Goal: Task Accomplishment & Management: Use online tool/utility

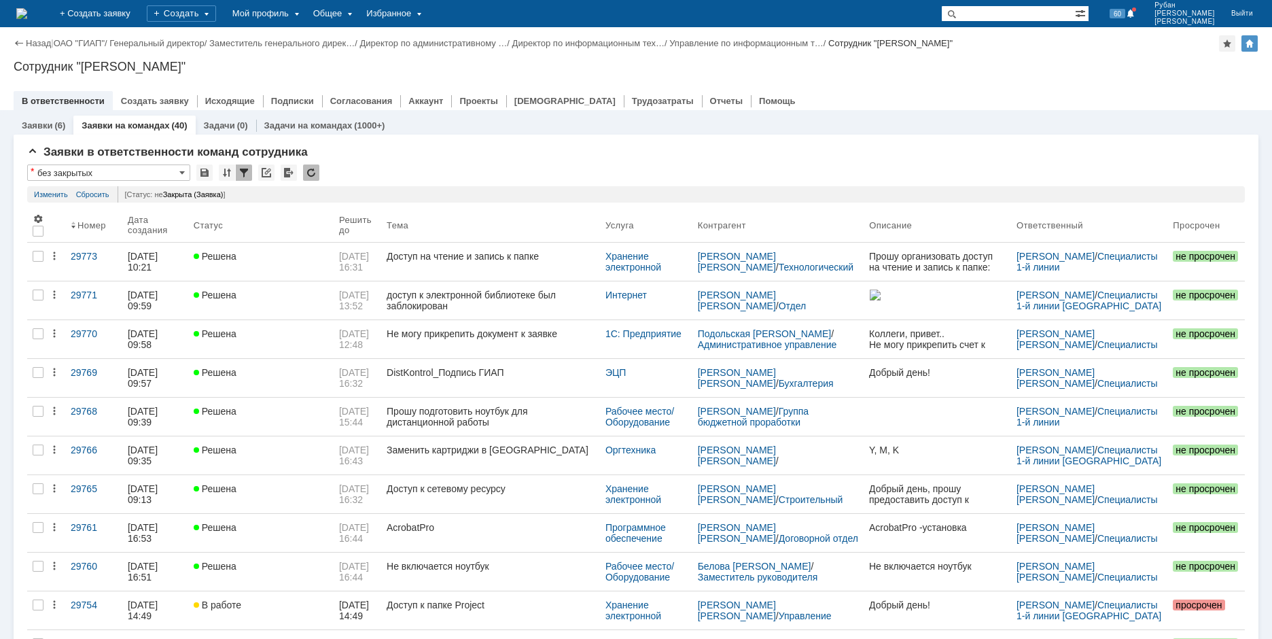
click at [27, 11] on img at bounding box center [21, 13] width 11 height 11
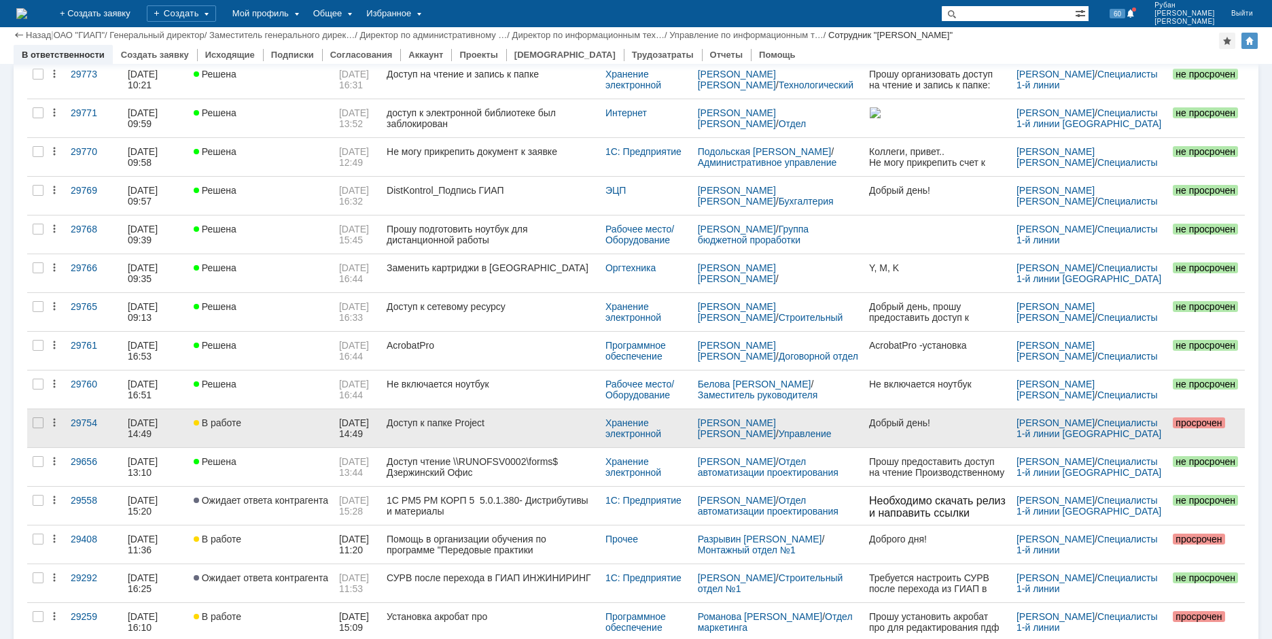
click at [218, 426] on span "В работе" at bounding box center [218, 422] width 48 height 11
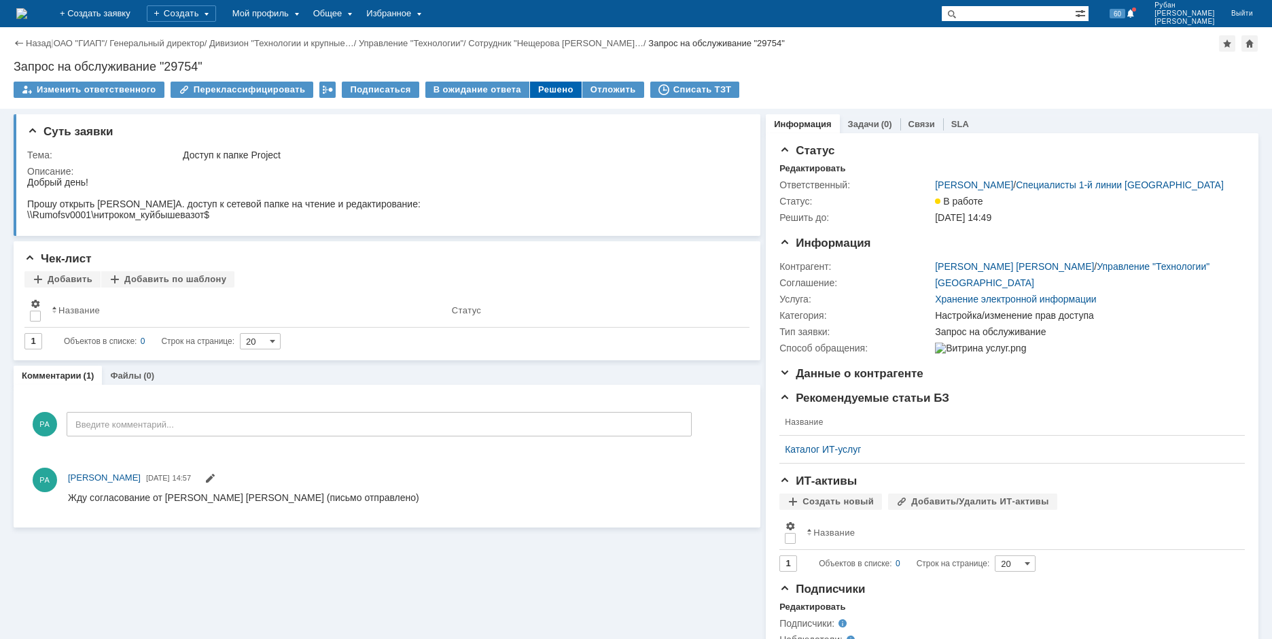
click at [533, 90] on div "Решено" at bounding box center [556, 90] width 52 height 16
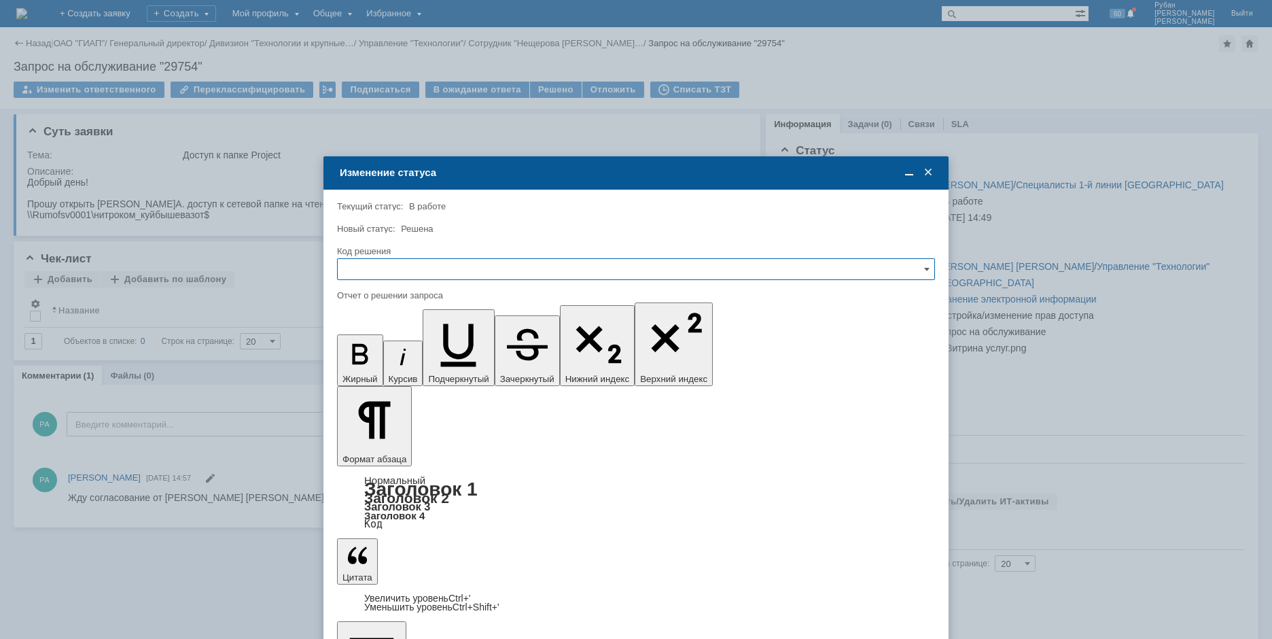
click at [365, 274] on input "text" at bounding box center [636, 269] width 598 height 22
click at [384, 360] on span "Решено" at bounding box center [636, 361] width 580 height 11
type input "Решено"
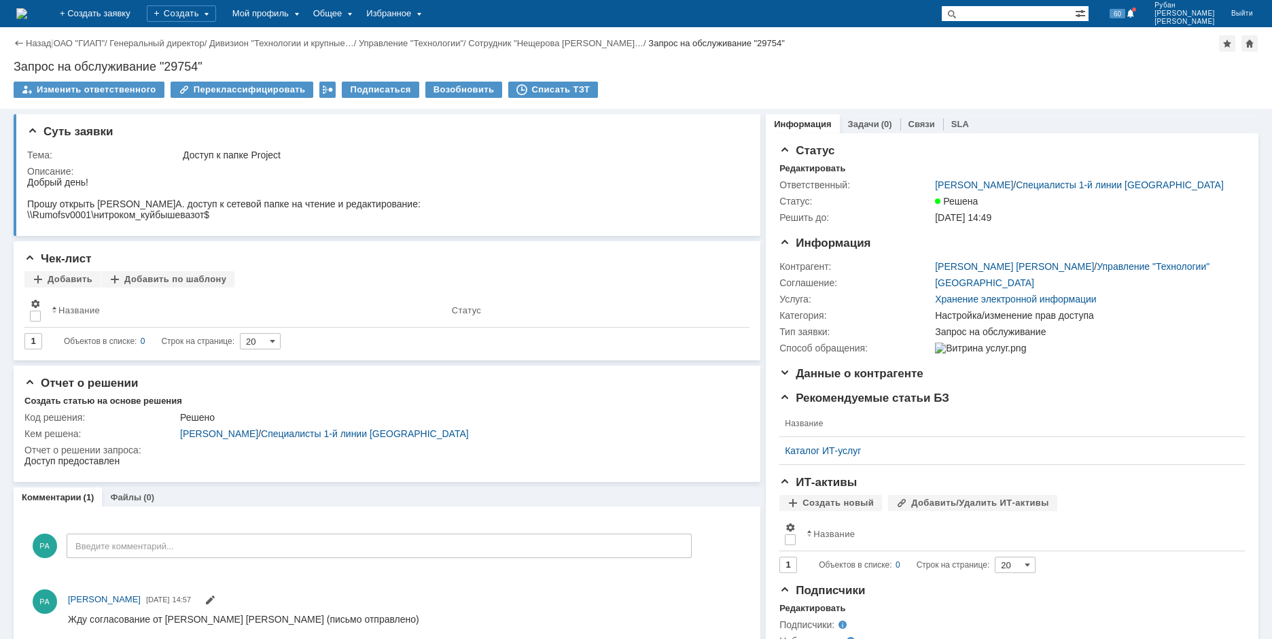
click at [27, 10] on img at bounding box center [21, 13] width 11 height 11
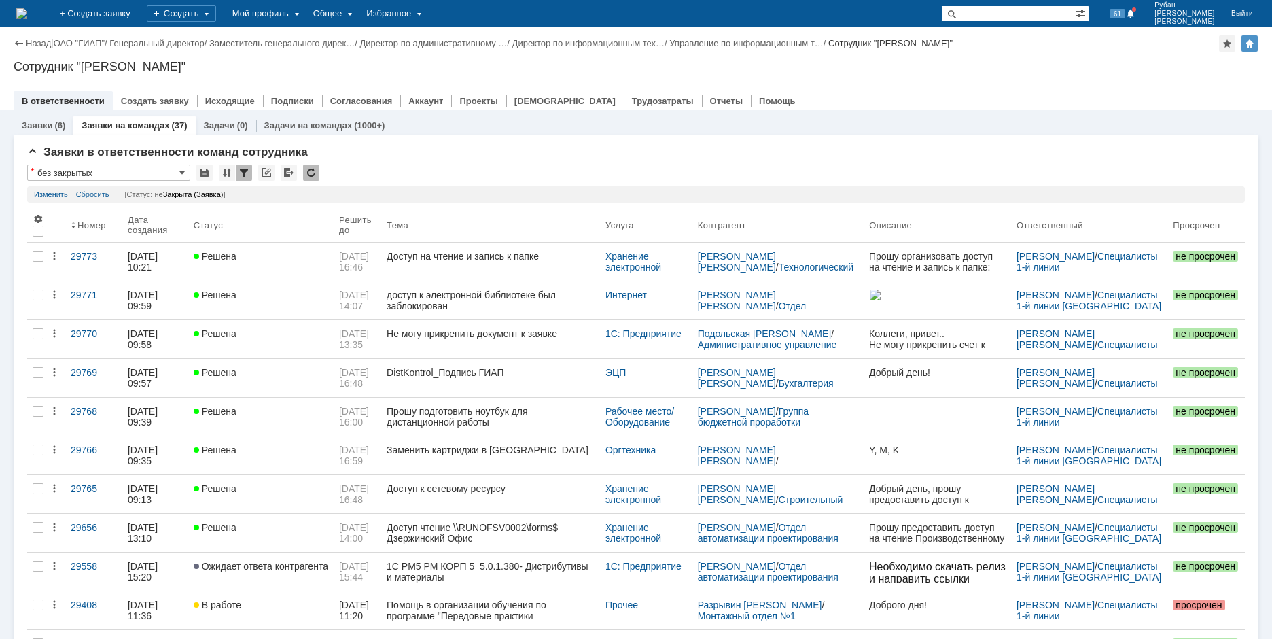
click at [27, 8] on img at bounding box center [21, 13] width 11 height 11
